Goal: Navigation & Orientation: Find specific page/section

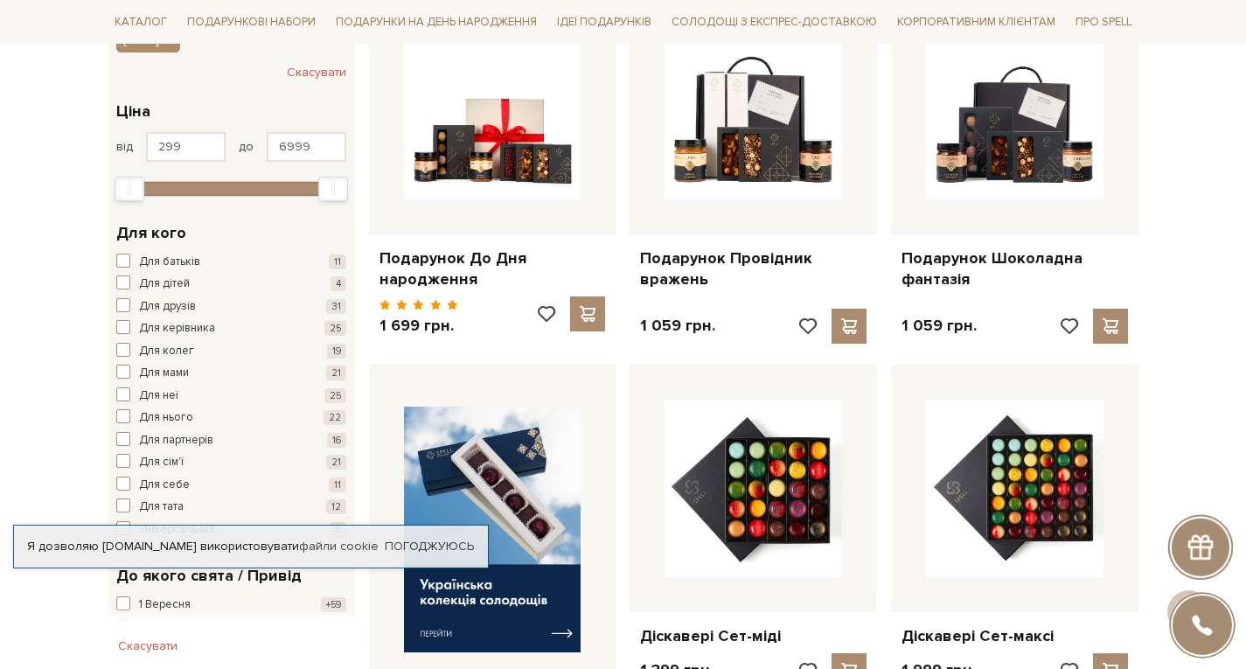
scroll to position [350, 0]
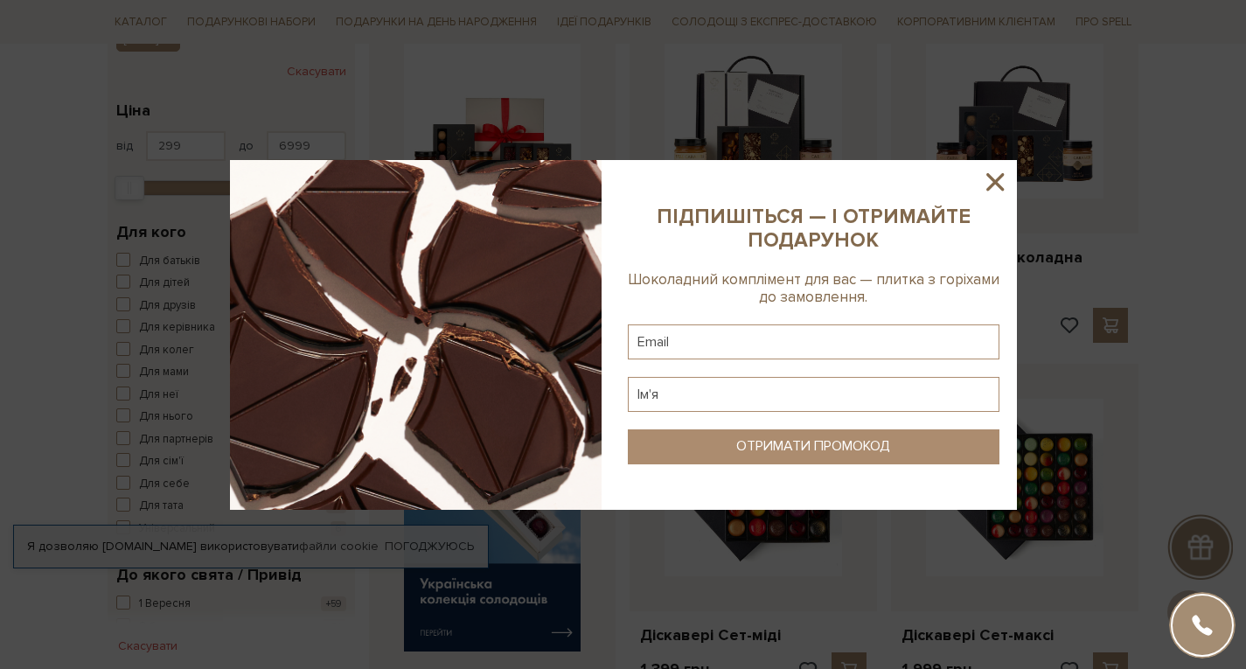
click at [990, 180] on icon at bounding box center [995, 182] width 30 height 30
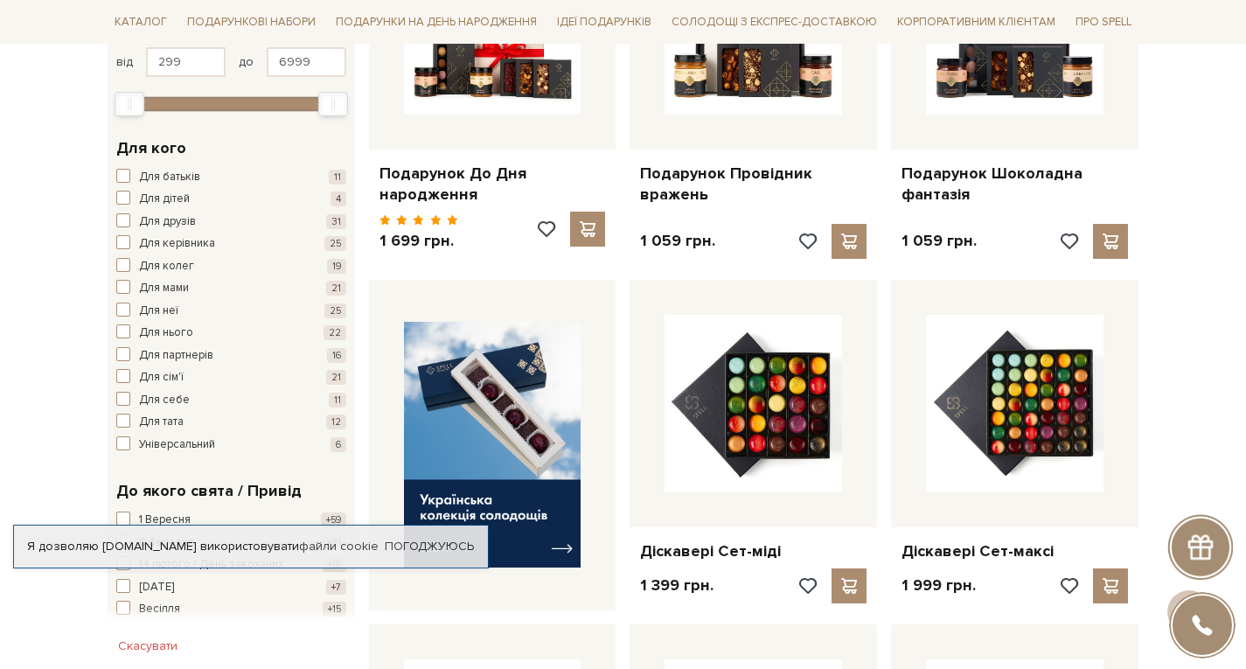
scroll to position [437, 0]
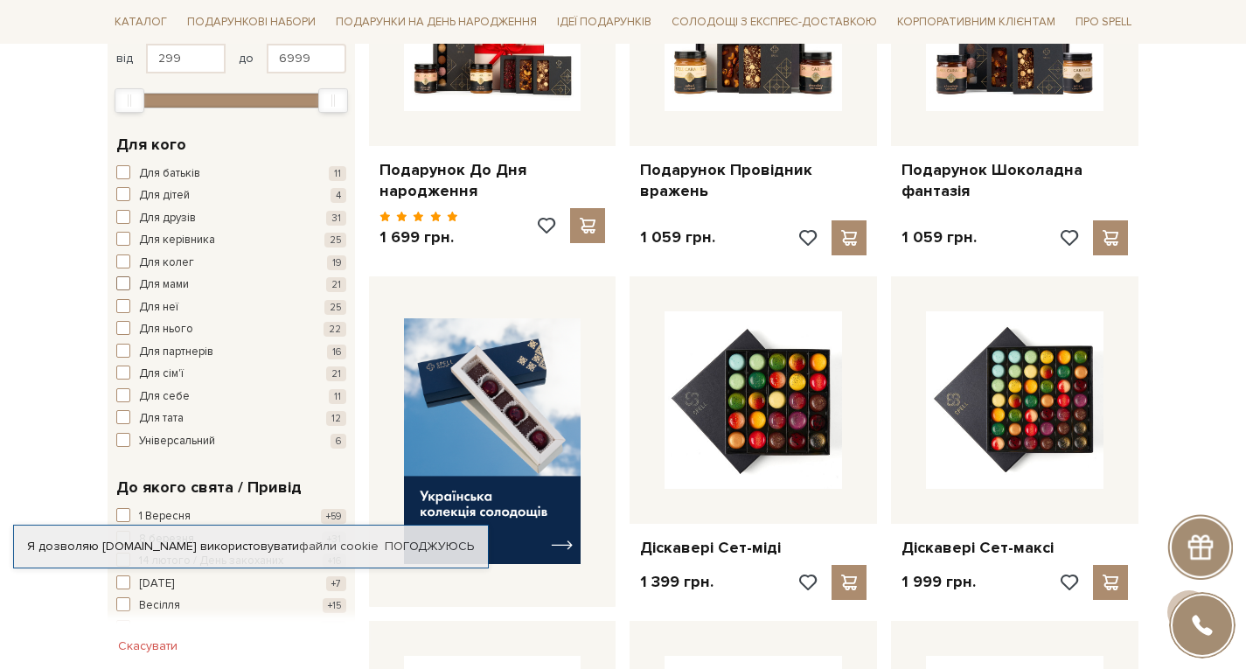
click at [165, 280] on span "Для мами" at bounding box center [164, 284] width 50 height 17
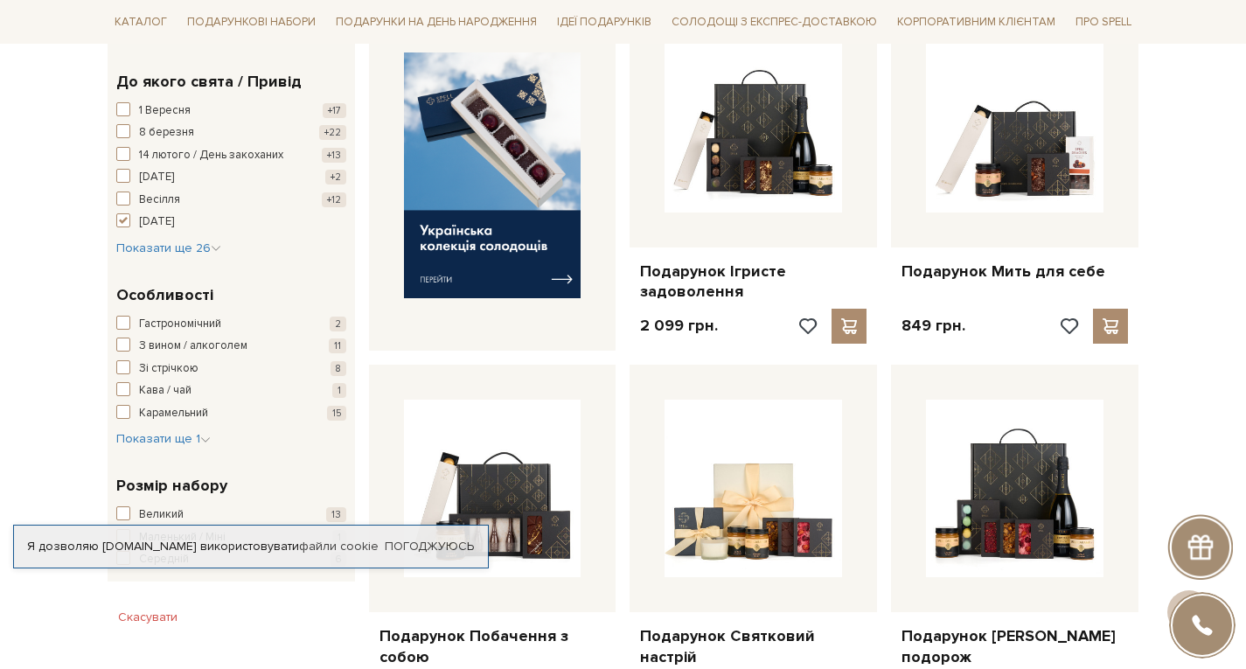
scroll to position [524, 0]
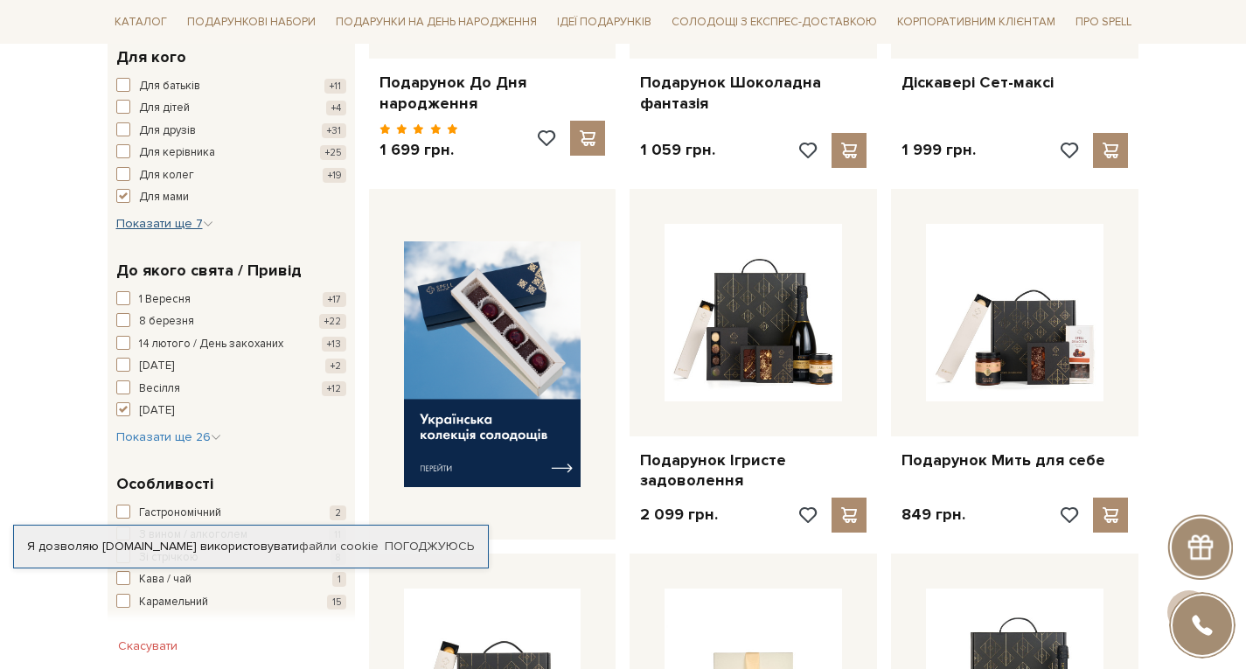
click at [186, 227] on span "Показати ще 7" at bounding box center [164, 223] width 97 height 15
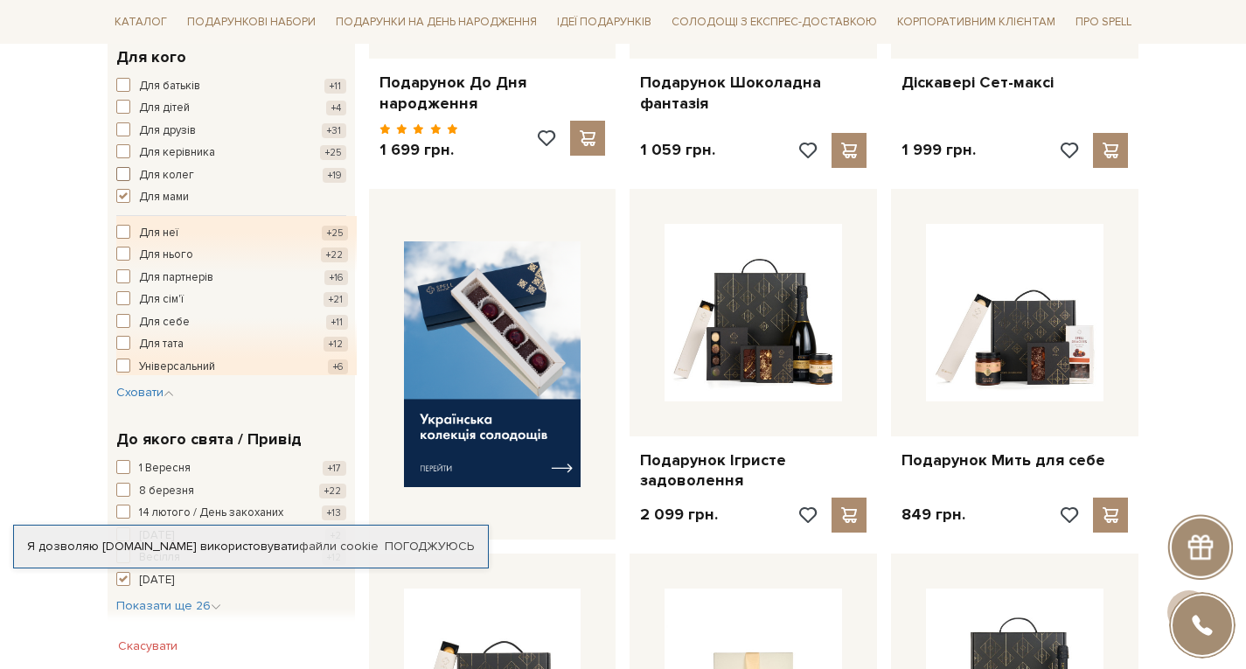
click at [164, 171] on span "Для колег" at bounding box center [166, 175] width 55 height 17
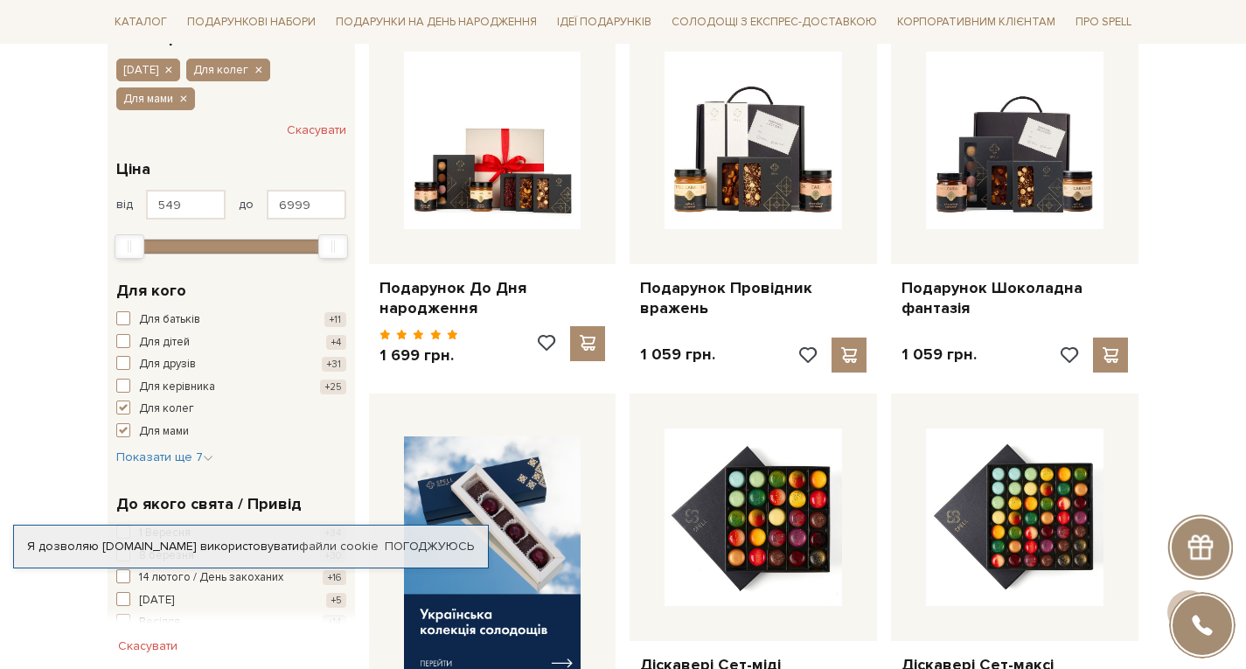
scroll to position [524, 0]
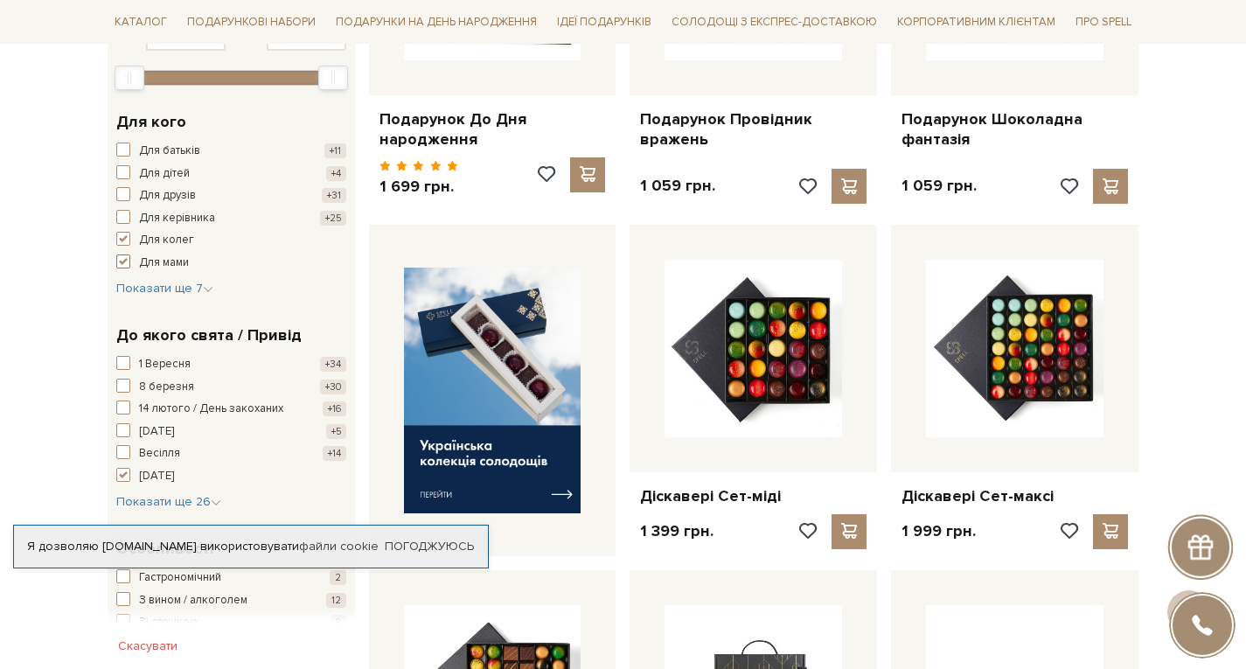
click at [123, 258] on span "button" at bounding box center [123, 261] width 14 height 14
